Goal: Information Seeking & Learning: Check status

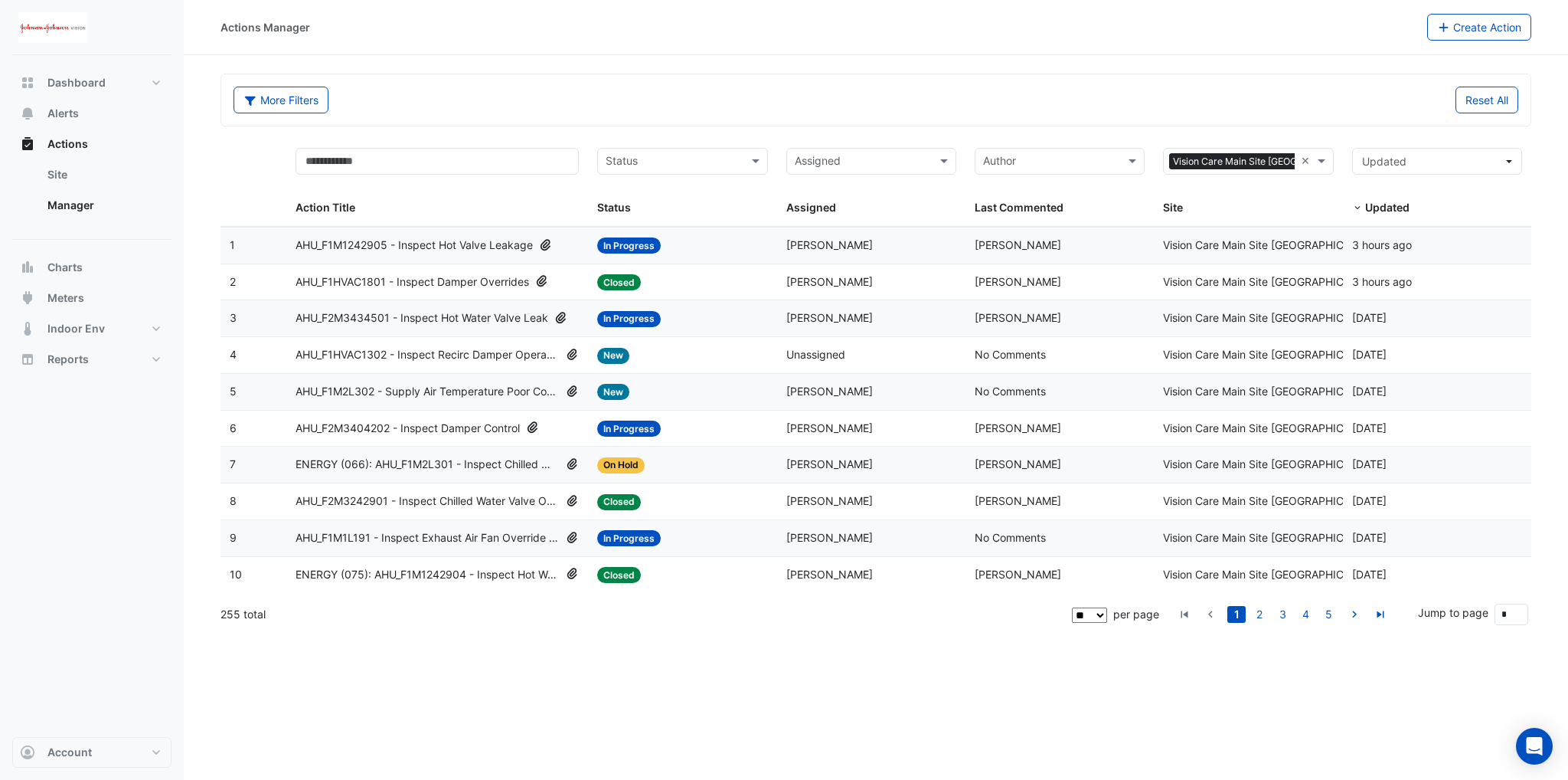
drag, startPoint x: 538, startPoint y: 342, endPoint x: 497, endPoint y: 352, distance: 42.2
click at [497, 352] on span "AHU_F1HVAC1302 - Inspect Recirc Damper Operation" at bounding box center [427, 355] width 264 height 18
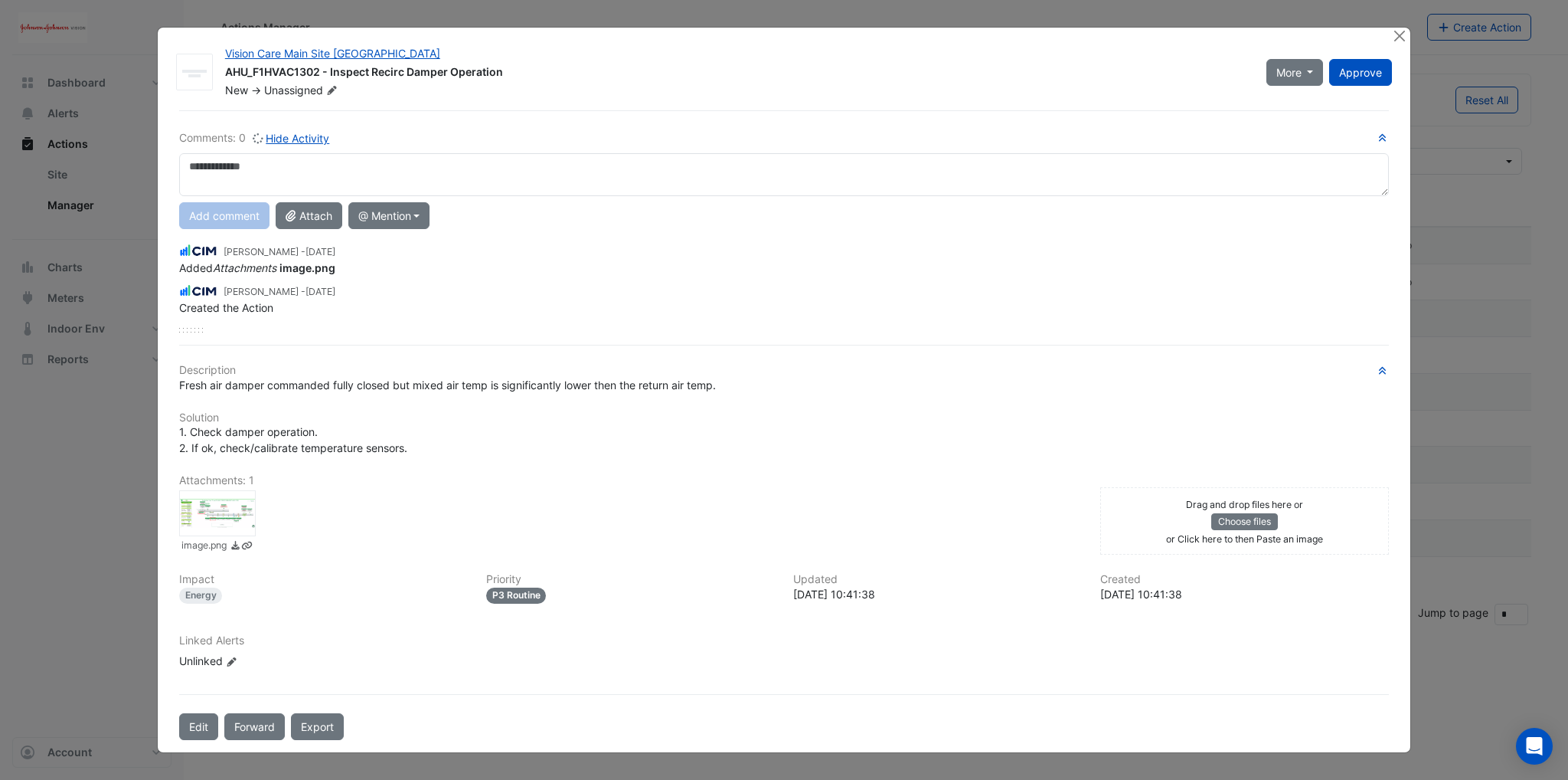
click at [1408, 48] on div "Vision Care Main Site [GEOGRAPHIC_DATA] AHU_F1HVAC1302 - Inspect Recirc Damper …" at bounding box center [784, 389] width 1252 height 723
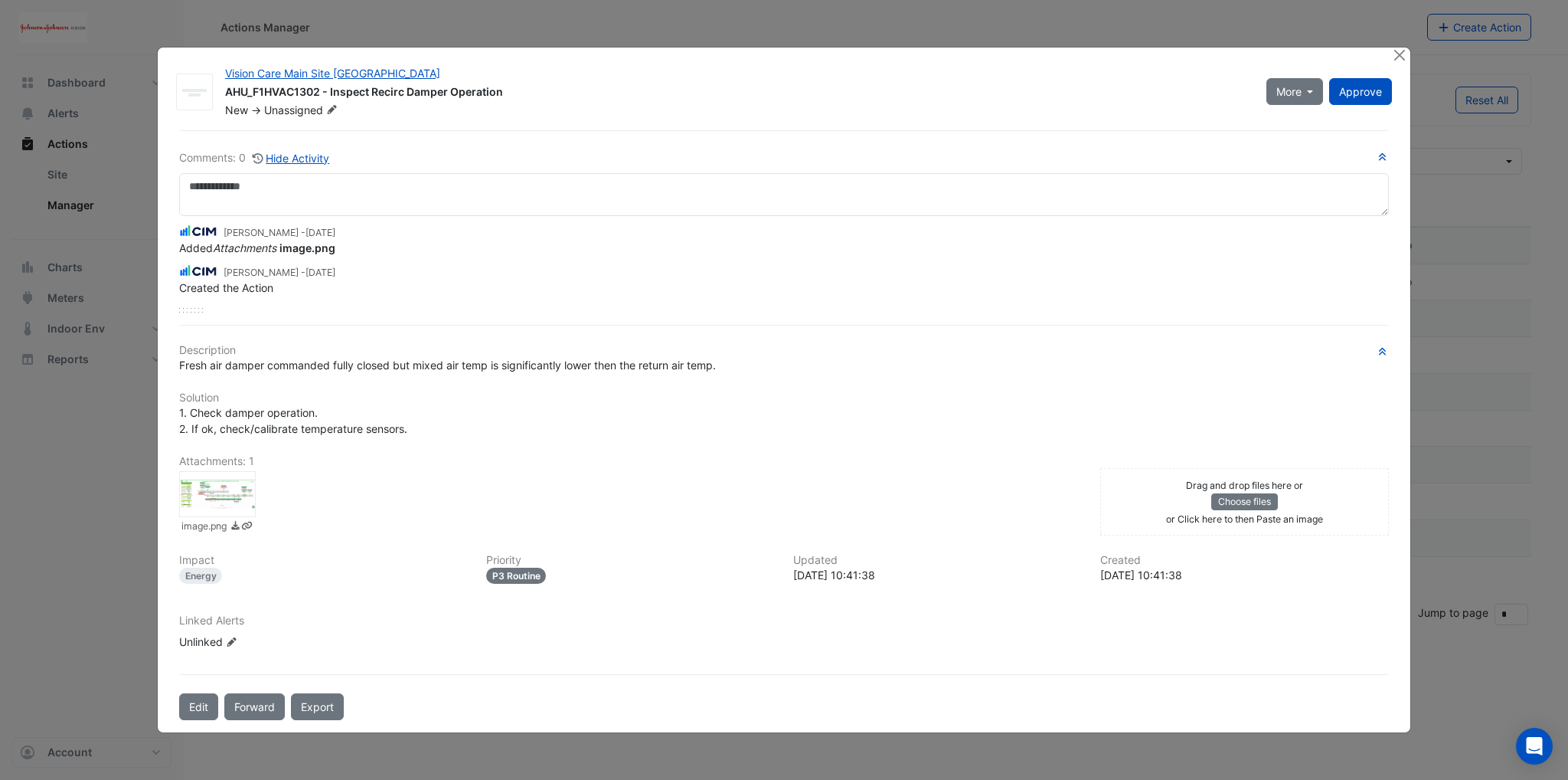
click at [1405, 41] on ngb-modal-window "Vision Care Main Site [GEOGRAPHIC_DATA] AHU_F1HVAC1302 - Inspect Recirc Damper …" at bounding box center [784, 390] width 1568 height 780
click at [1405, 57] on button "Close" at bounding box center [1399, 56] width 16 height 16
